Goal: Task Accomplishment & Management: Manage account settings

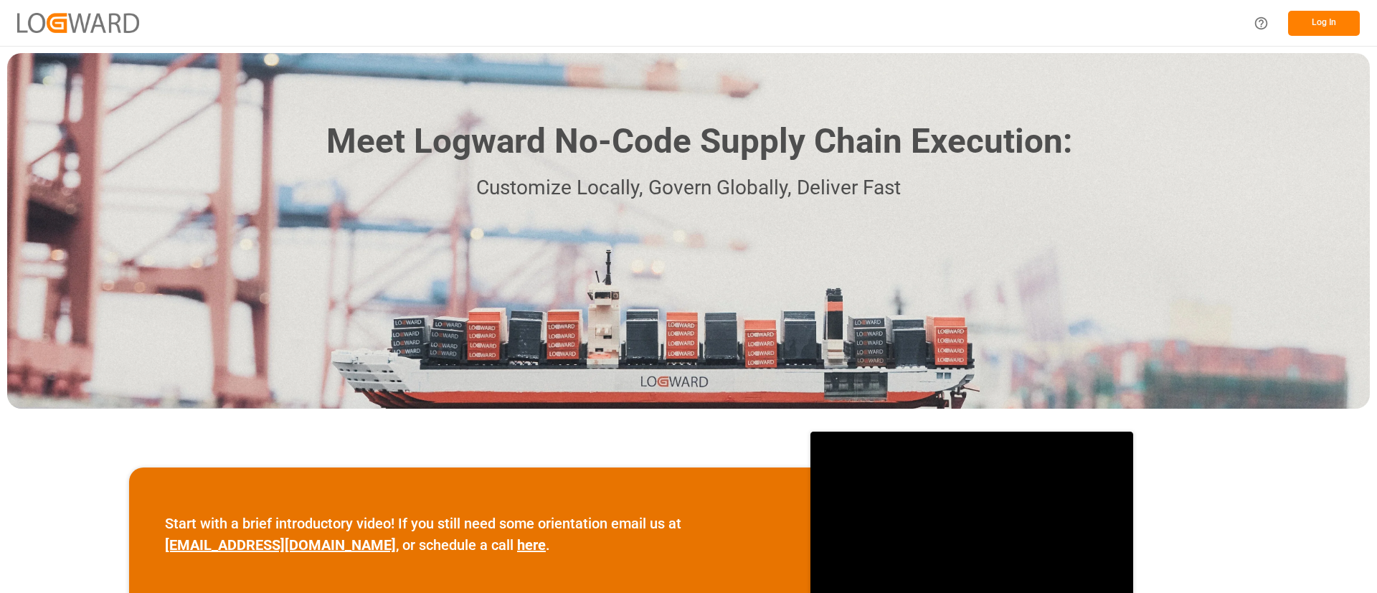
scroll to position [266, 0]
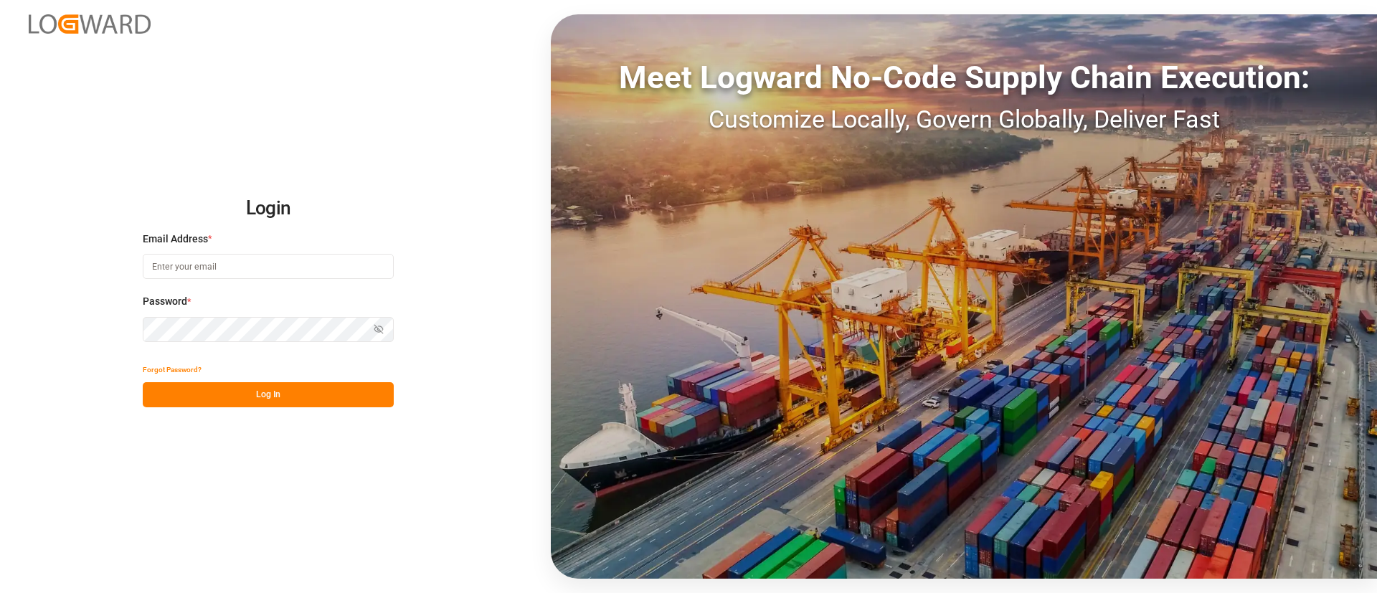
click at [301, 273] on input at bounding box center [268, 266] width 251 height 25
click at [0, 592] on com-1password-button at bounding box center [0, 593] width 0 height 0
type input "[PERSON_NAME][DOMAIN_NAME][EMAIL_ADDRESS][DOMAIN_NAME]"
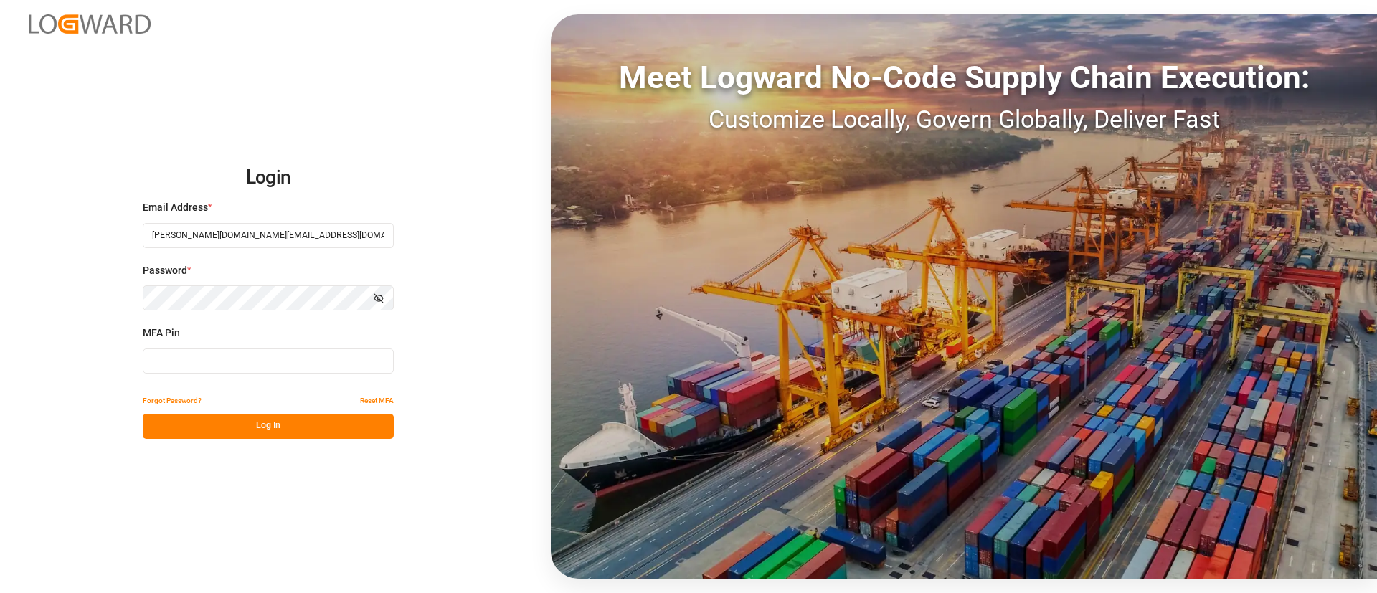
type input "202239"
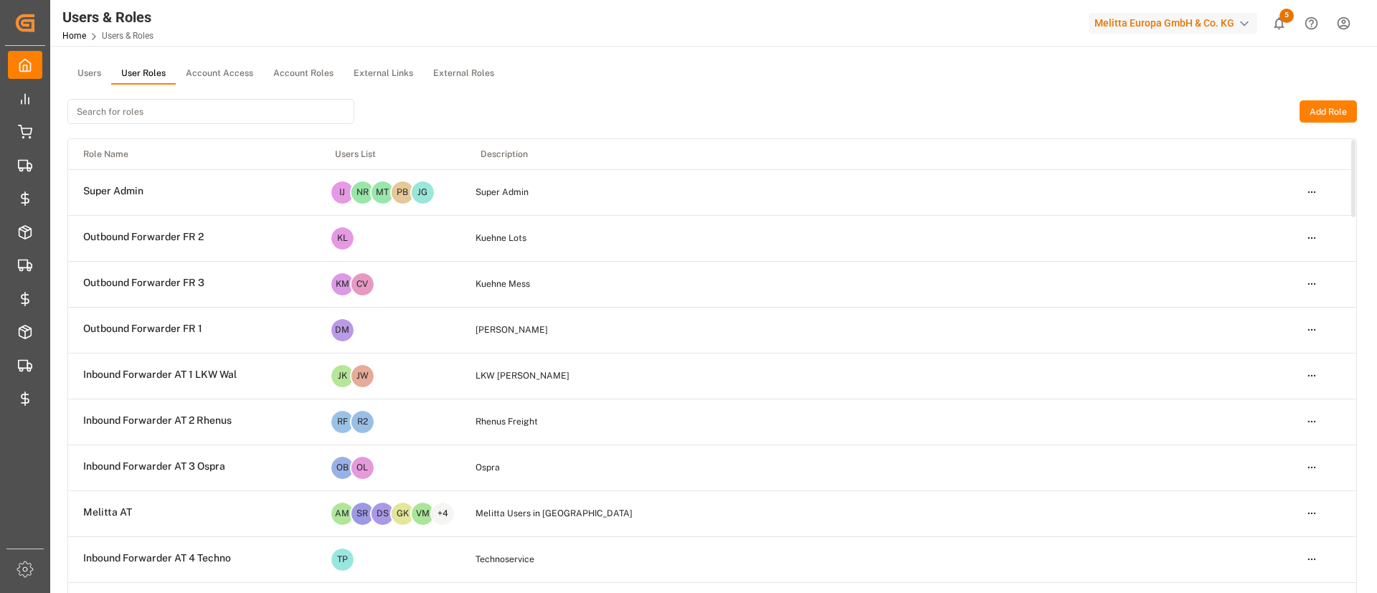
click at [1311, 242] on html "Created by potrace 1.15, written by [PERSON_NAME] [DATE]-[DATE] Created by potr…" at bounding box center [688, 296] width 1377 height 593
click at [1105, 123] on html "Created by potrace 1.15, written by [PERSON_NAME] [DATE]-[DATE] Created by potr…" at bounding box center [688, 296] width 1377 height 593
click at [84, 35] on link "Home" at bounding box center [74, 36] width 24 height 10
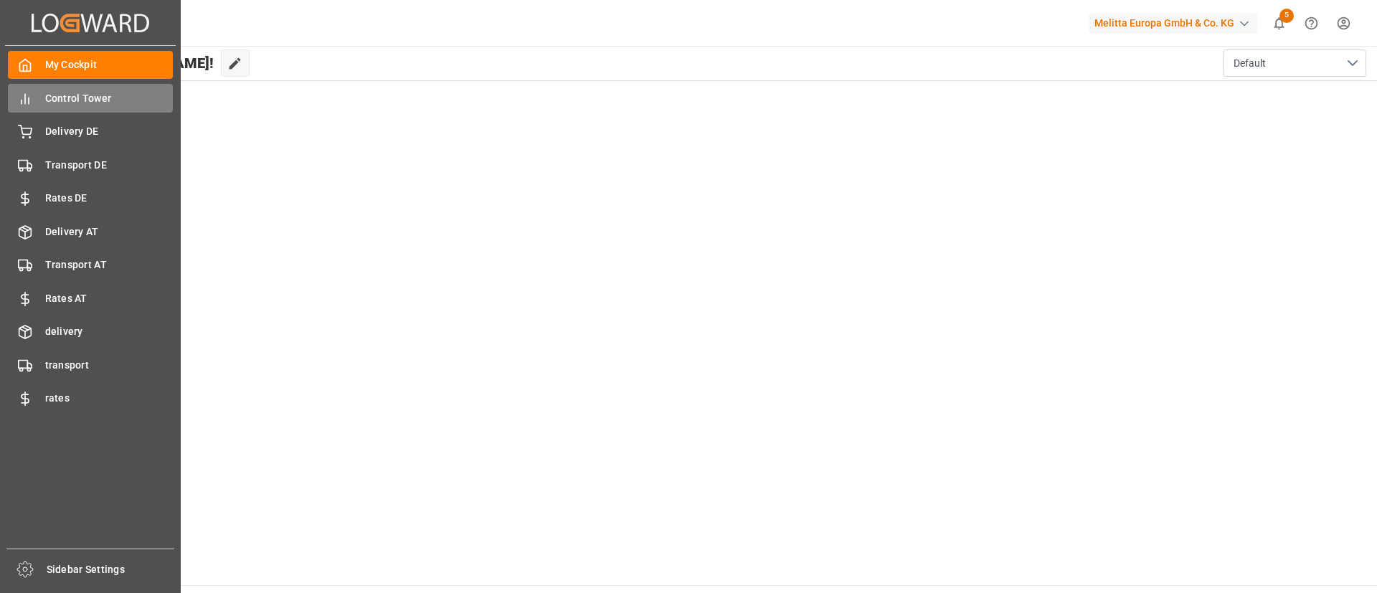
click at [40, 105] on div "Control Tower Control Tower" at bounding box center [90, 98] width 165 height 28
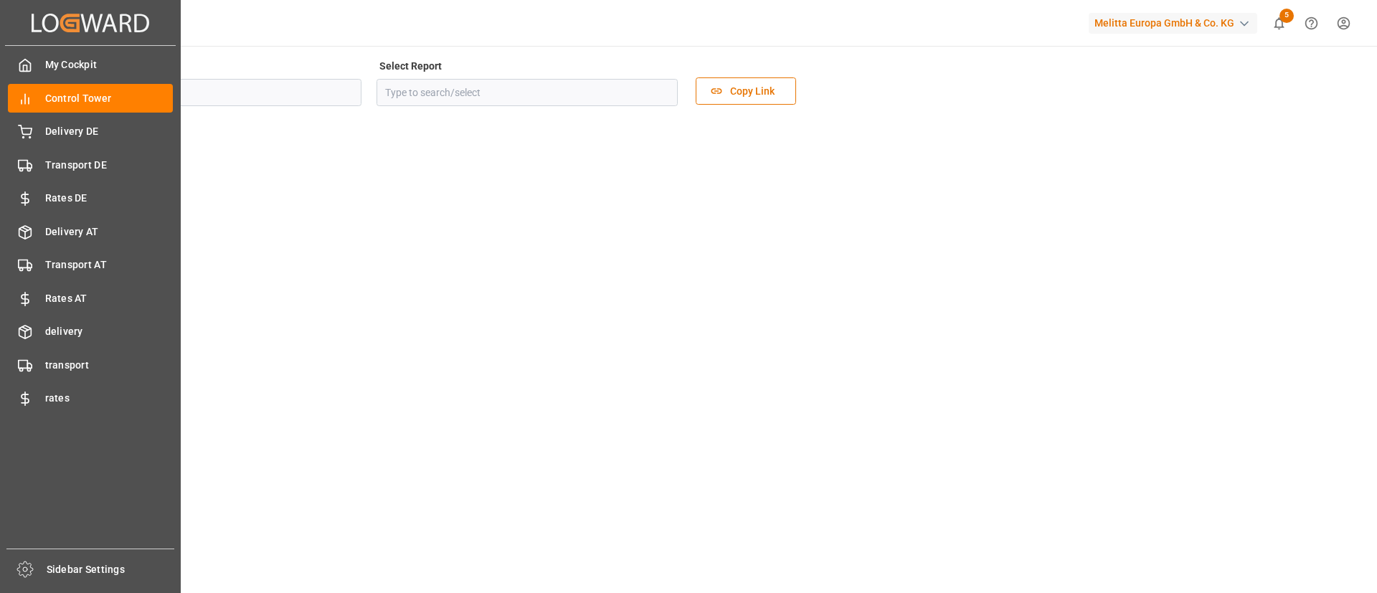
type input "Sourcing"
type input "Logistics Dashboard - AT"
click at [113, 60] on span "My Cockpit" at bounding box center [109, 64] width 128 height 15
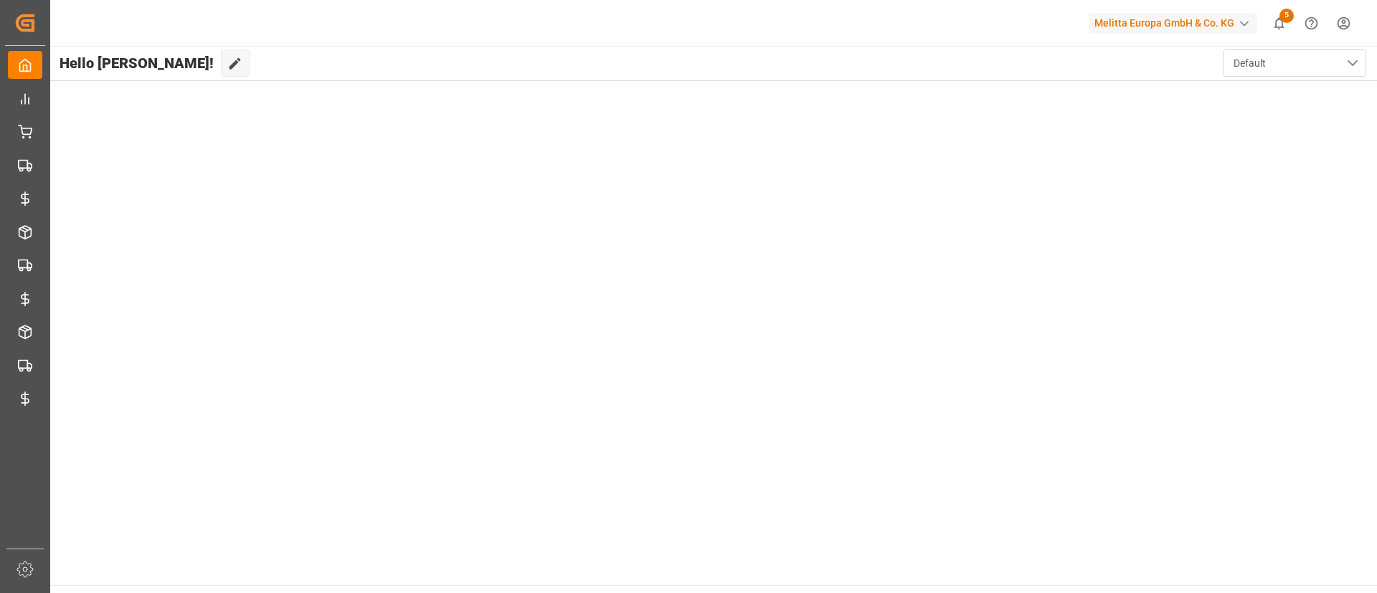
click at [1261, 62] on span "Default" at bounding box center [1250, 63] width 32 height 15
click at [230, 60] on icon at bounding box center [235, 63] width 11 height 11
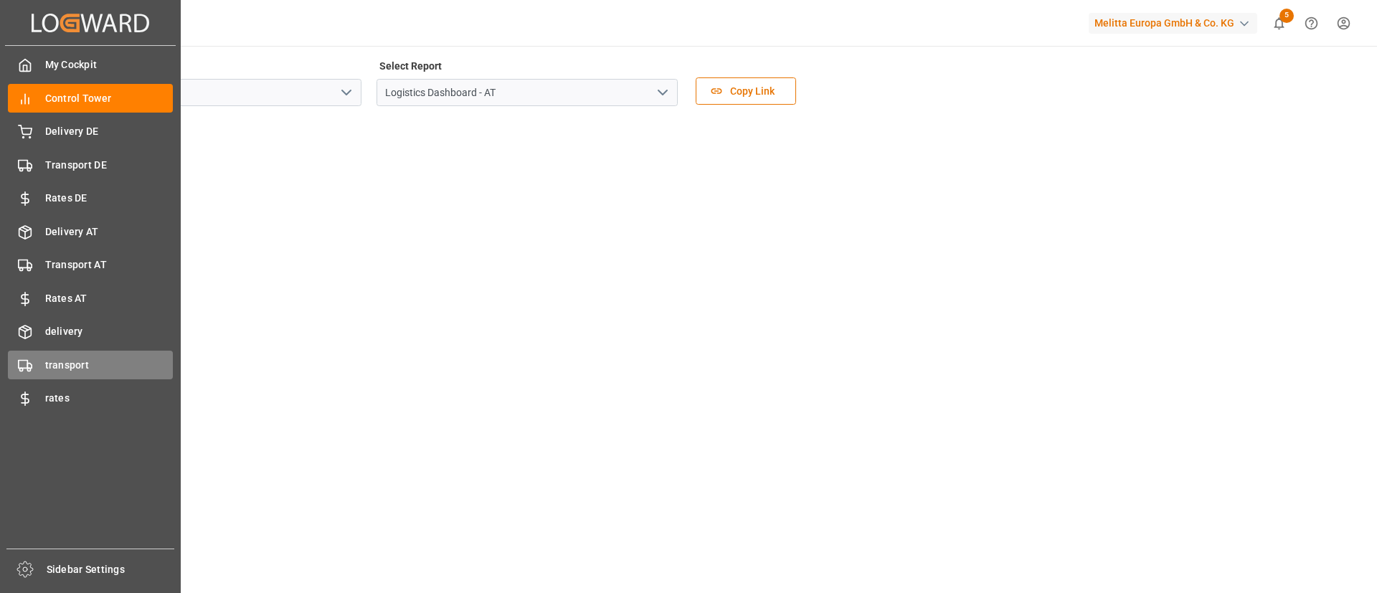
click at [108, 374] on div "transport transport" at bounding box center [90, 365] width 165 height 28
